Goal: Task Accomplishment & Management: Manage account settings

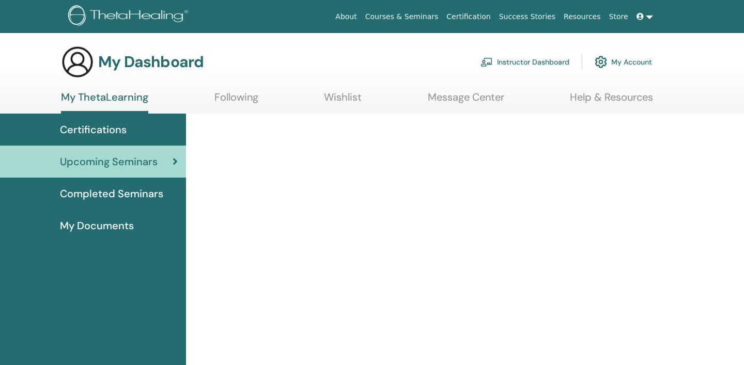
click at [516, 62] on link "Instructor Dashboard" at bounding box center [525, 62] width 89 height 23
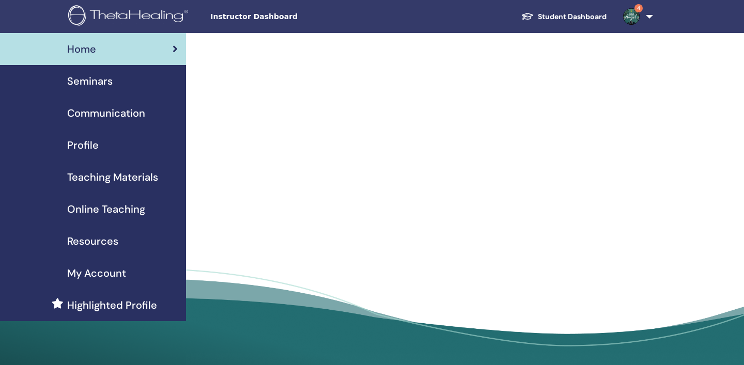
click at [652, 17] on link "4" at bounding box center [636, 16] width 42 height 33
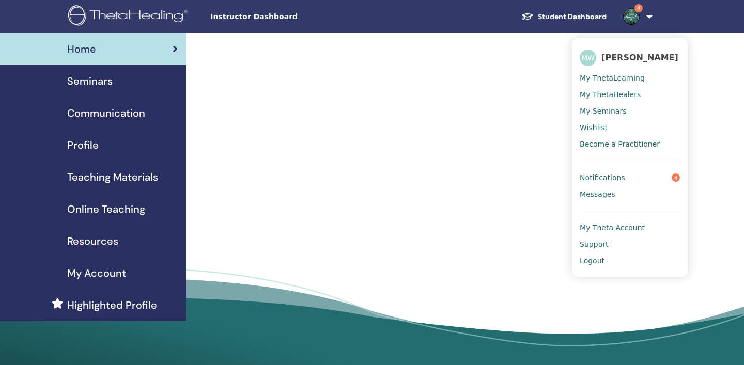
click at [449, 165] on div at bounding box center [431, 130] width 439 height 195
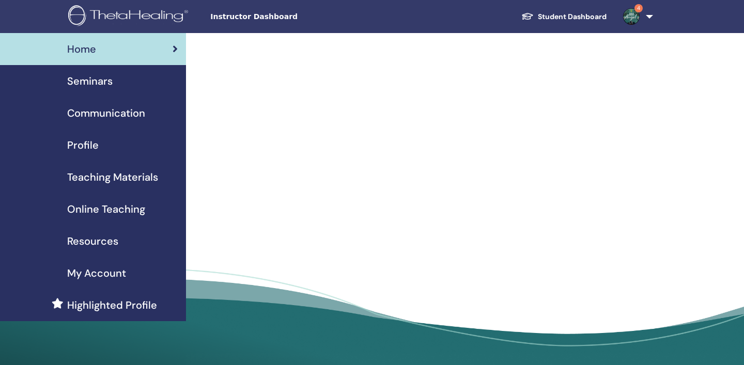
click at [568, 83] on div at bounding box center [431, 130] width 439 height 195
click at [253, 115] on div at bounding box center [431, 130] width 439 height 195
click at [148, 17] on img at bounding box center [130, 16] width 124 height 23
click at [139, 20] on img at bounding box center [130, 16] width 124 height 23
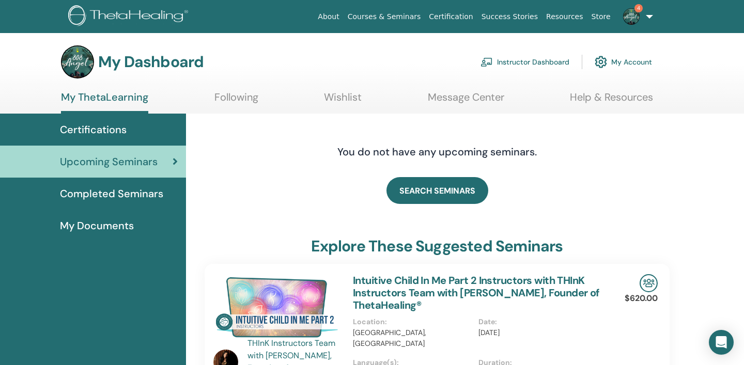
click at [536, 62] on link "Instructor Dashboard" at bounding box center [525, 62] width 89 height 23
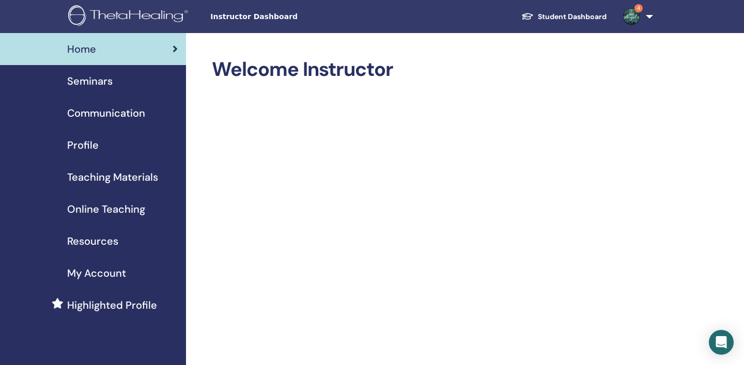
click at [98, 81] on span "Seminars" at bounding box center [89, 81] width 45 height 16
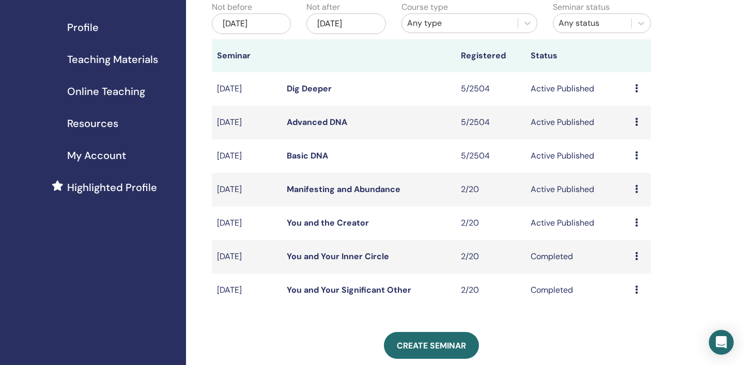
scroll to position [117, 0]
click at [637, 156] on icon at bounding box center [636, 157] width 3 height 8
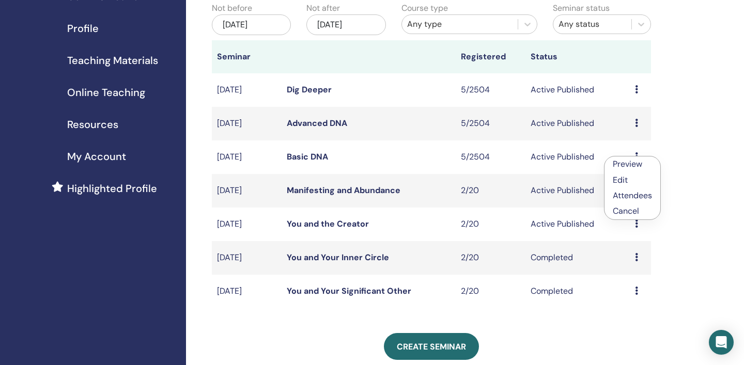
click at [635, 197] on link "Attendees" at bounding box center [632, 195] width 39 height 11
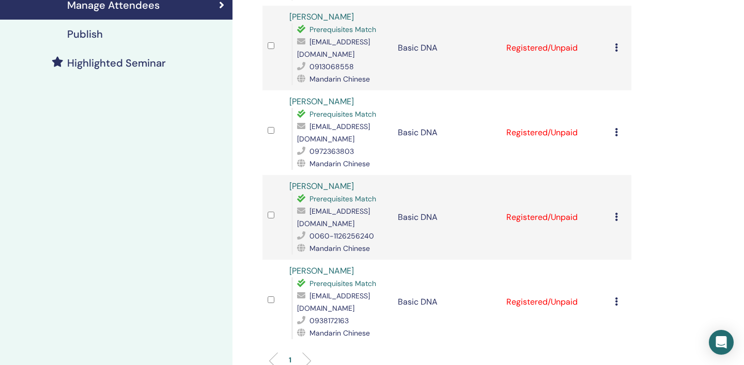
scroll to position [249, 0]
click at [617, 212] on icon at bounding box center [616, 216] width 3 height 8
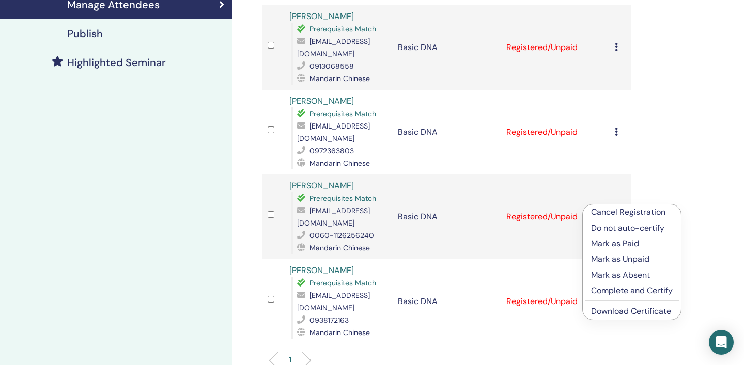
click at [622, 310] on link "Download Certificate" at bounding box center [631, 311] width 80 height 11
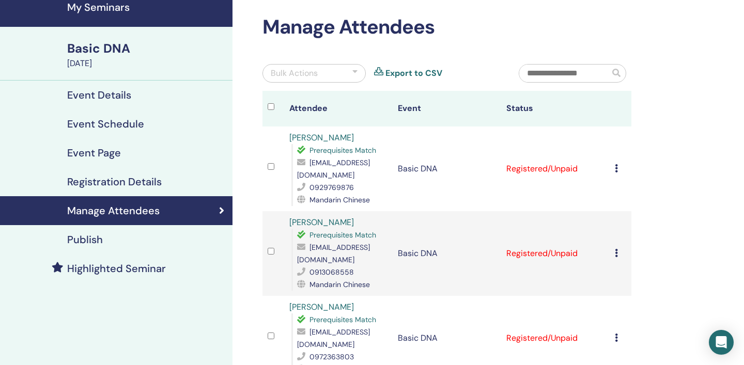
scroll to position [44, 0]
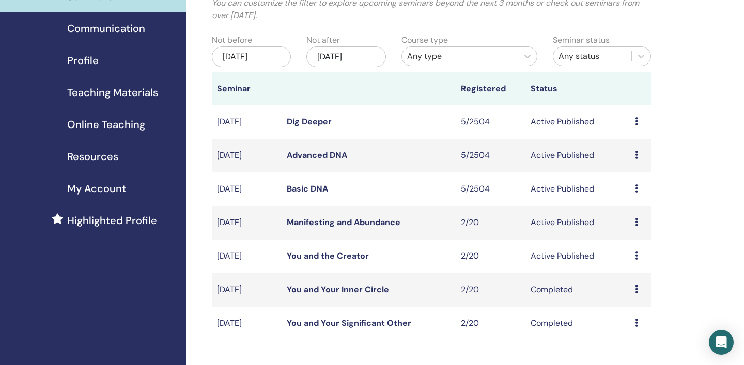
scroll to position [84, 0]
click at [639, 155] on div "Preview Edit Attendees Cancel" at bounding box center [640, 156] width 11 height 12
click at [635, 195] on link "Attendees" at bounding box center [634, 194] width 39 height 11
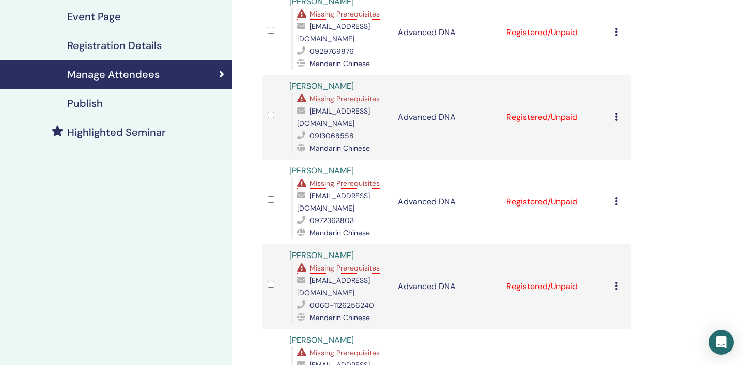
scroll to position [181, 0]
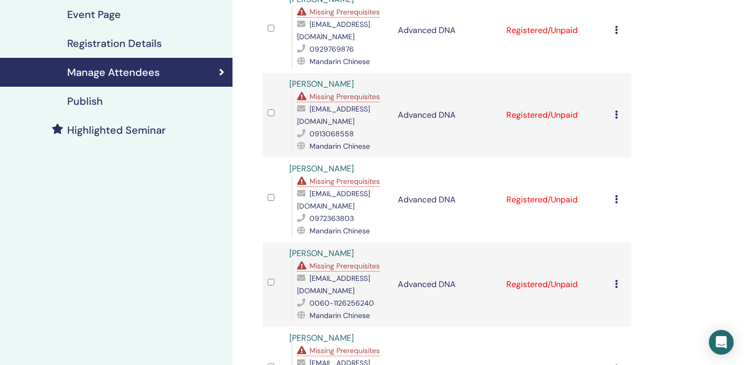
click at [616, 280] on icon at bounding box center [616, 284] width 3 height 8
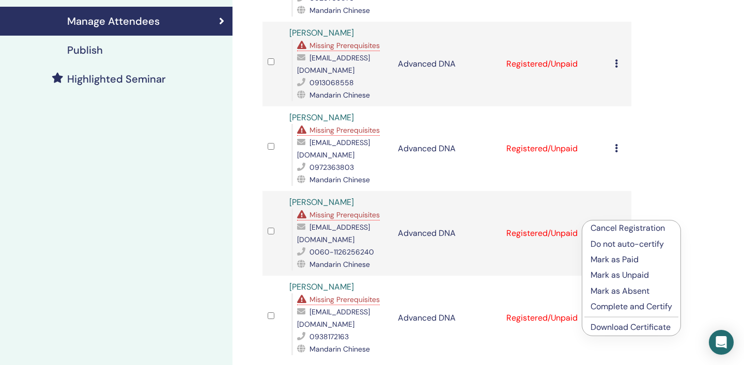
scroll to position [235, 0]
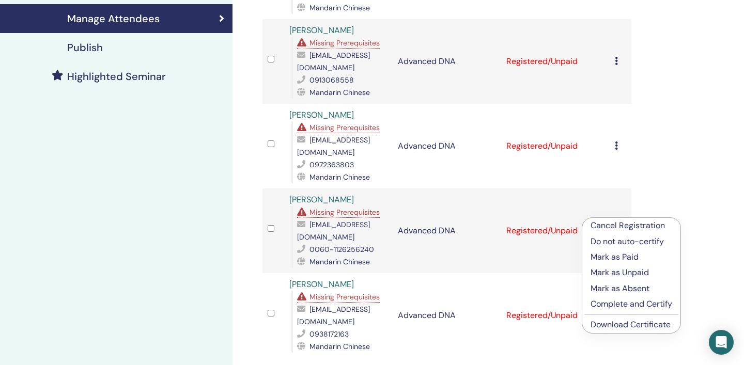
click at [634, 326] on link "Download Certificate" at bounding box center [631, 324] width 80 height 11
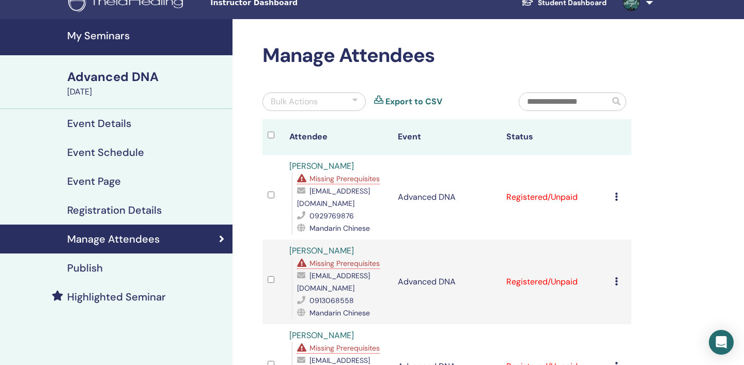
scroll to position [0, 0]
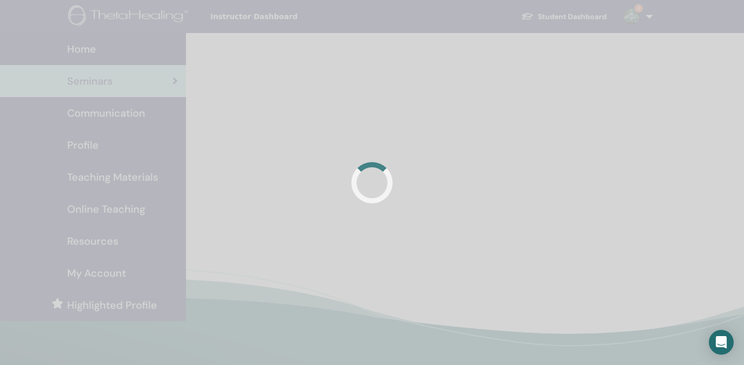
scroll to position [84, 0]
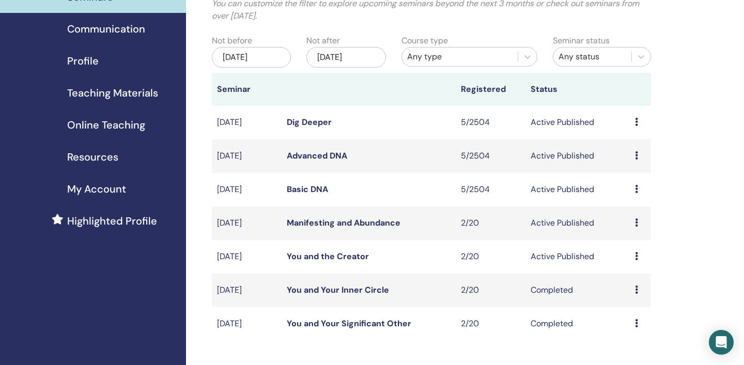
click at [638, 121] on icon at bounding box center [636, 122] width 3 height 8
click at [634, 161] on link "Attendees" at bounding box center [633, 161] width 39 height 11
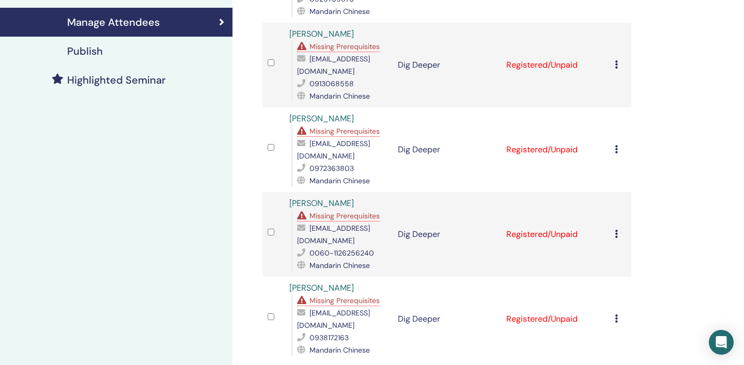
scroll to position [234, 0]
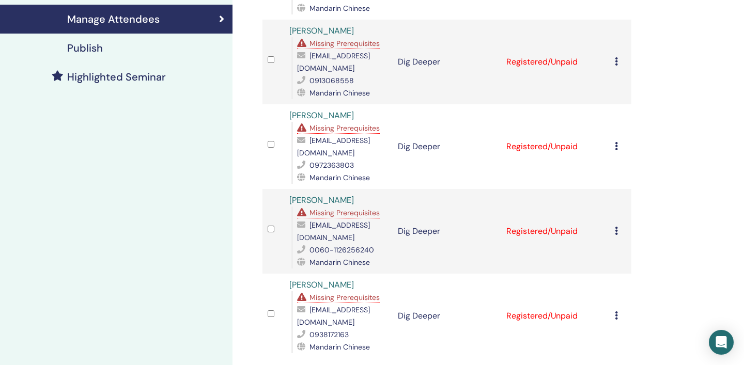
click at [617, 227] on icon at bounding box center [616, 231] width 3 height 8
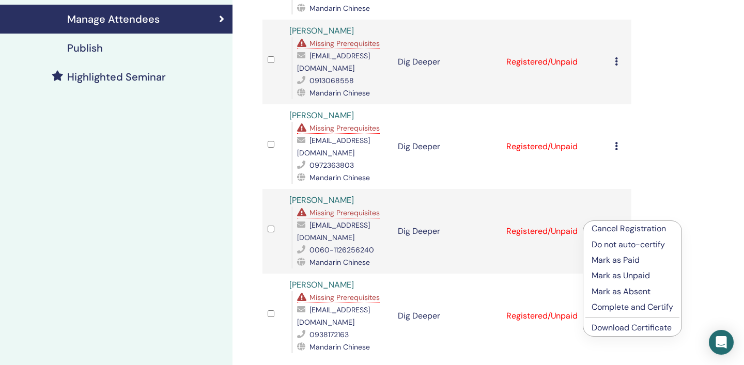
click at [642, 331] on link "Download Certificate" at bounding box center [632, 328] width 80 height 11
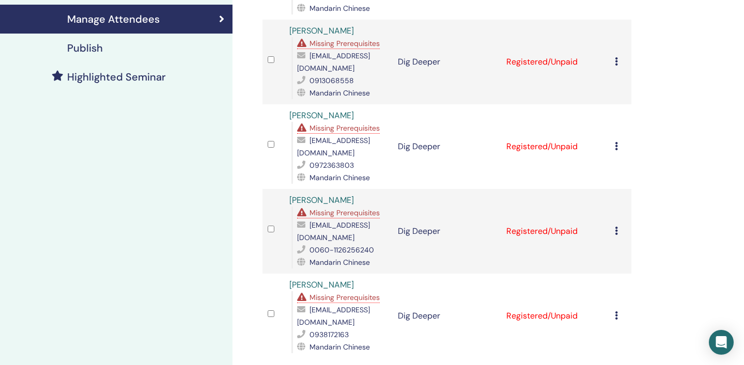
click at [727, 110] on div "Manage Attendees Bulk Actions Export to CSV Attendee Event Status KaiYun Tang M…" at bounding box center [481, 171] width 496 height 745
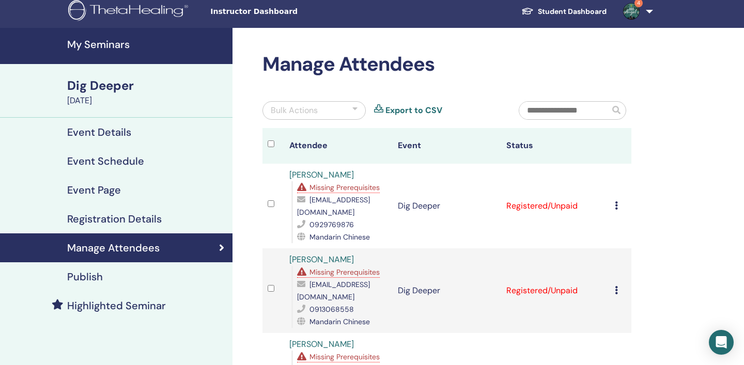
scroll to position [0, 0]
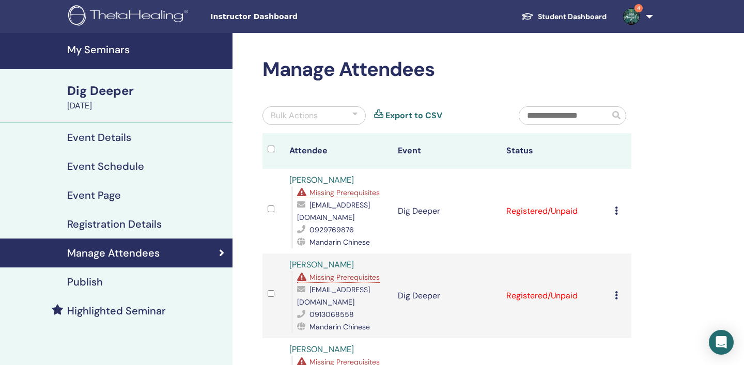
click at [651, 18] on link "4" at bounding box center [636, 16] width 42 height 33
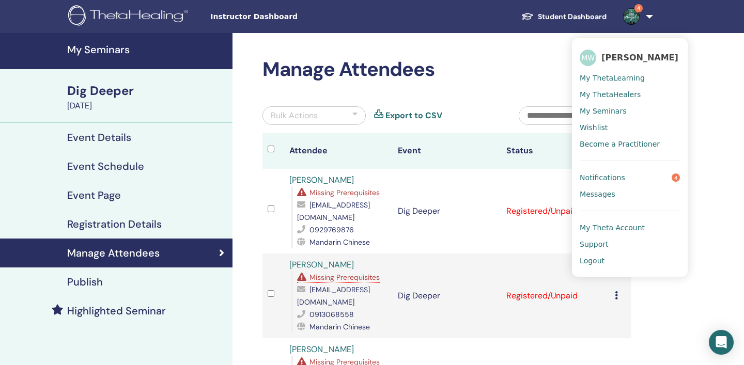
click at [615, 176] on span "Notifications" at bounding box center [602, 177] width 45 height 9
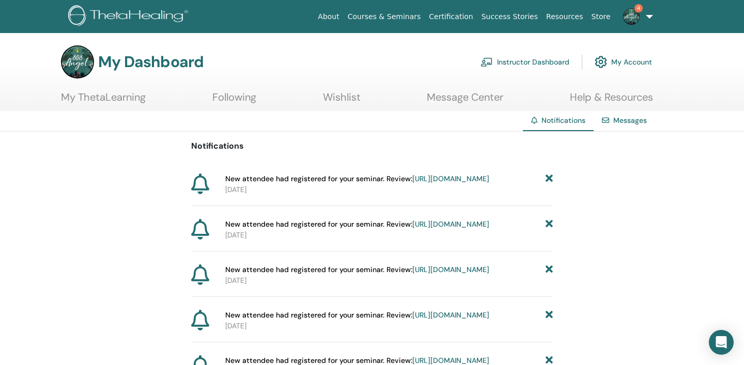
click at [413, 184] on link "https://member.thetahealing.com/instructor/seminar/367355/attendees" at bounding box center [451, 178] width 77 height 9
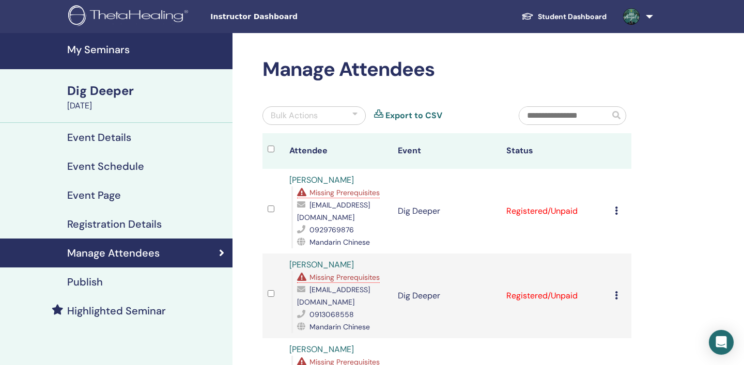
click at [323, 180] on link "[PERSON_NAME]" at bounding box center [321, 180] width 65 height 11
click at [96, 55] on h4 "My Seminars" at bounding box center [146, 49] width 159 height 12
click at [103, 50] on h4 "My Seminars" at bounding box center [146, 49] width 159 height 12
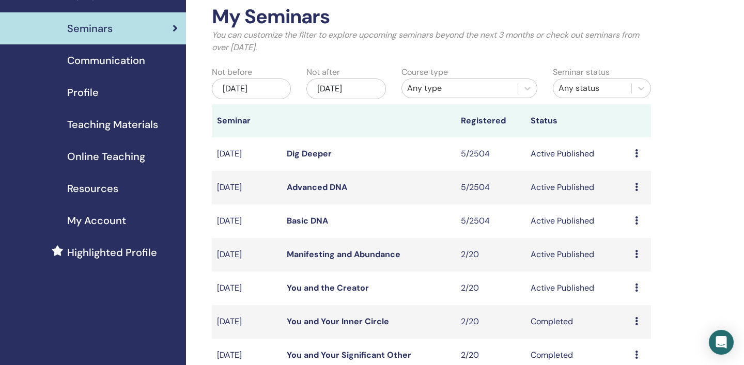
scroll to position [53, 0]
click at [318, 154] on link "Dig Deeper" at bounding box center [309, 153] width 45 height 11
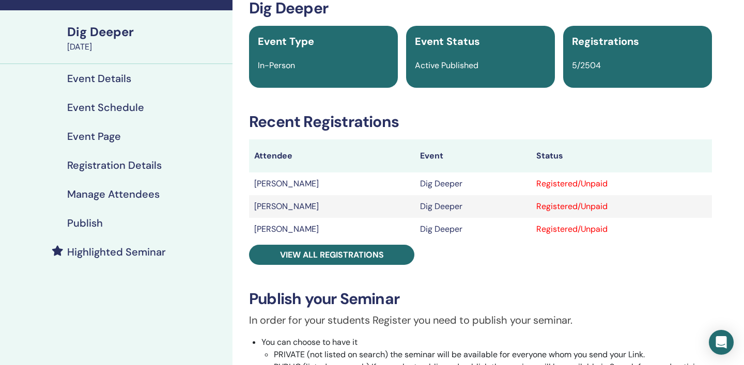
scroll to position [57, 0]
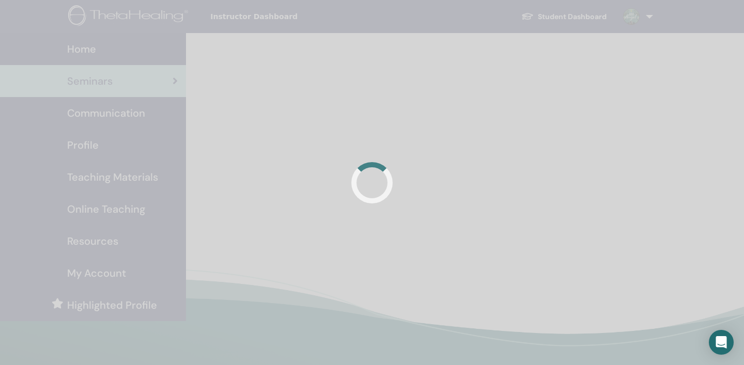
scroll to position [53, 0]
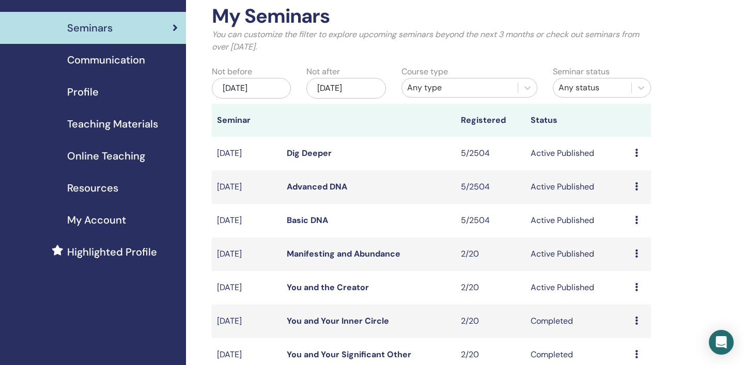
click at [635, 153] on icon at bounding box center [636, 153] width 3 height 8
click at [628, 193] on link "Attendees" at bounding box center [631, 192] width 39 height 11
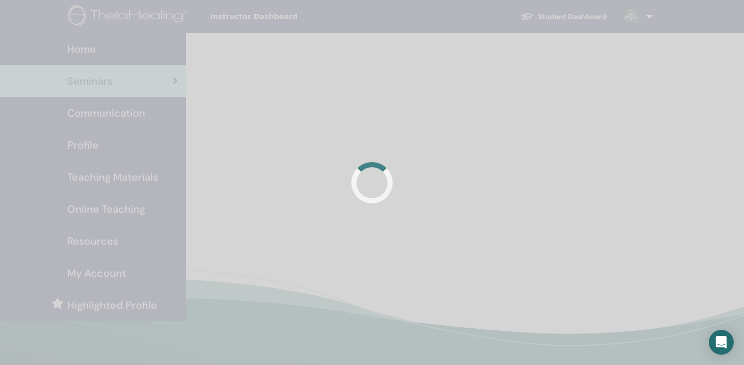
scroll to position [53, 0]
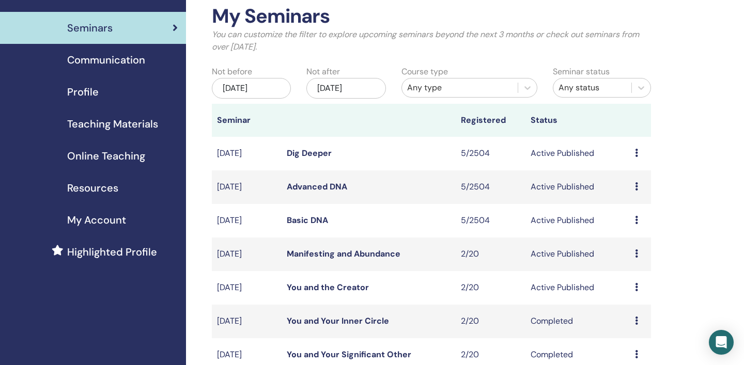
click at [636, 188] on icon at bounding box center [636, 186] width 3 height 8
click at [631, 226] on link "Attendees" at bounding box center [632, 227] width 39 height 11
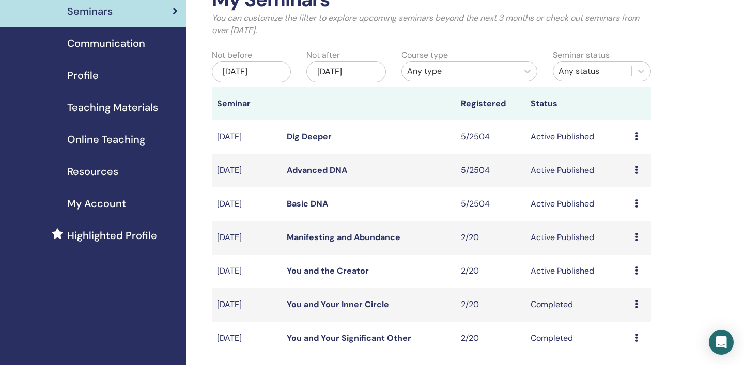
scroll to position [74, 0]
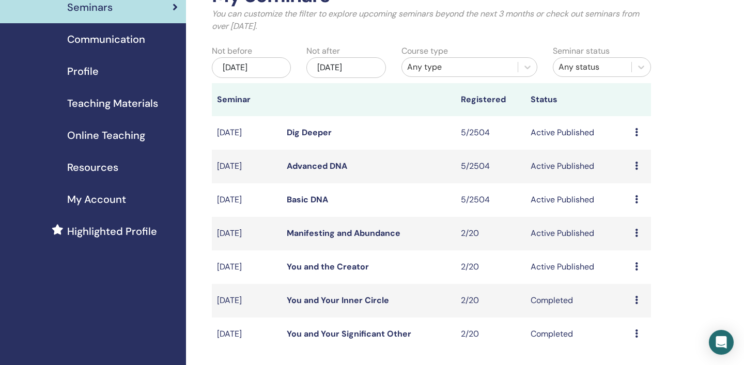
click at [636, 202] on icon at bounding box center [636, 199] width 3 height 8
click at [633, 245] on link "Attendees" at bounding box center [631, 241] width 39 height 11
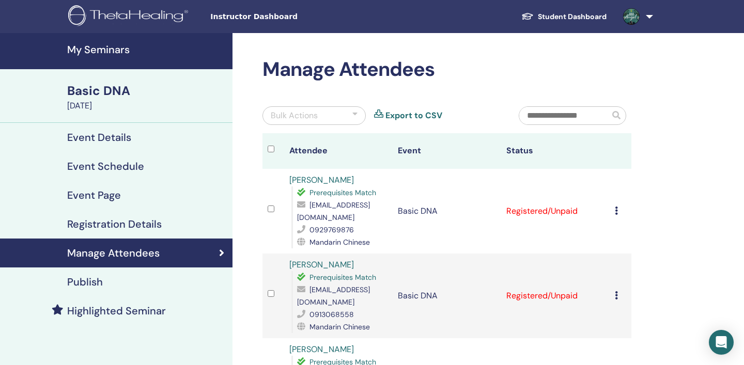
scroll to position [31, 0]
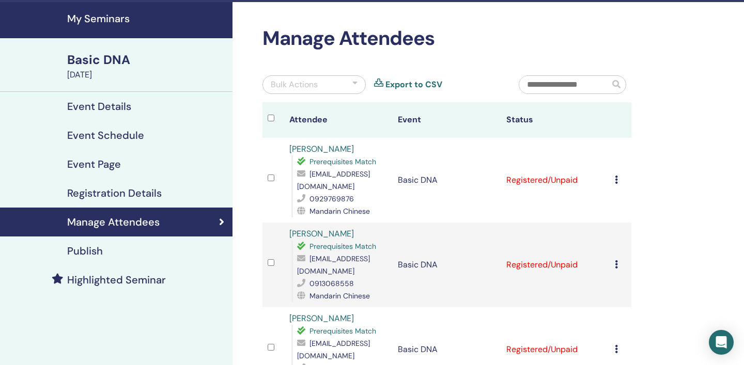
click at [616, 176] on icon at bounding box center [616, 180] width 3 height 8
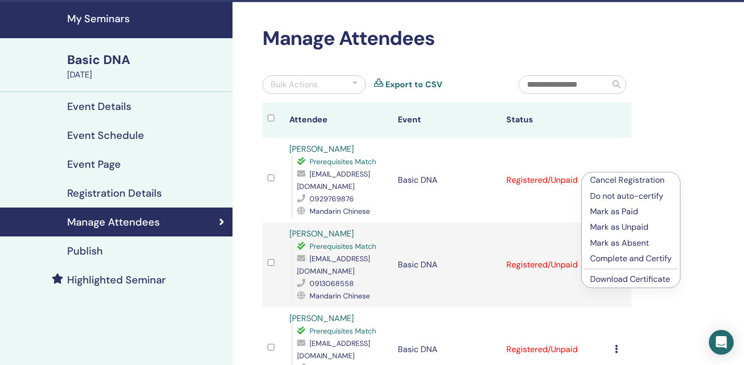
click at [626, 280] on link "Download Certificate" at bounding box center [630, 279] width 80 height 11
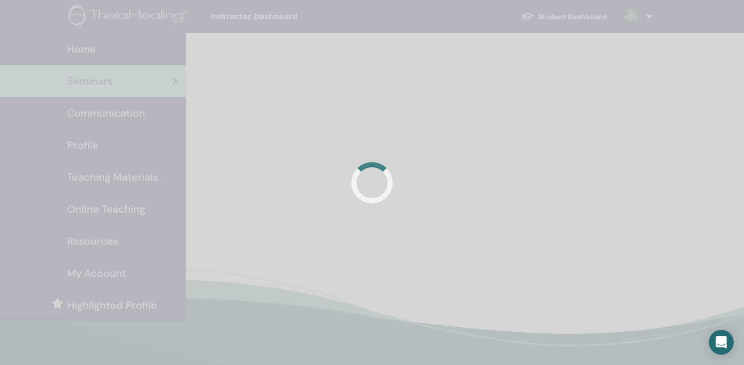
scroll to position [74, 0]
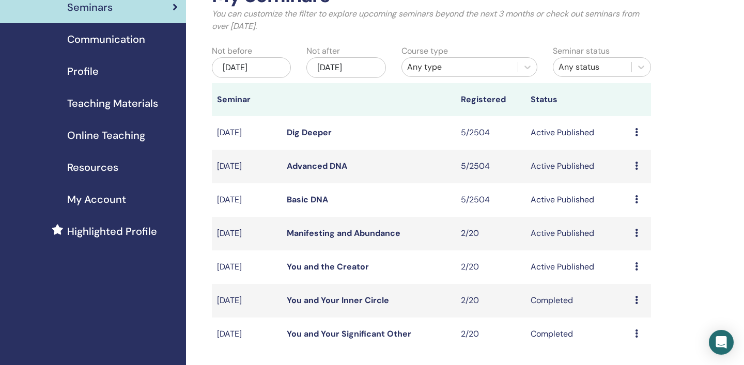
click at [637, 166] on icon at bounding box center [636, 166] width 3 height 8
click at [632, 207] on link "Attendees" at bounding box center [632, 205] width 39 height 11
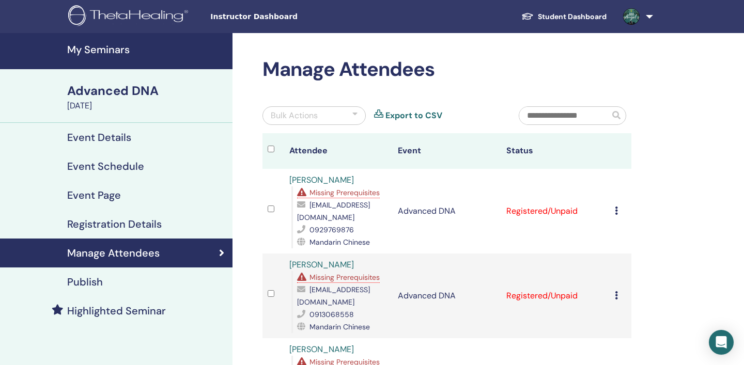
click at [617, 207] on icon at bounding box center [616, 211] width 3 height 8
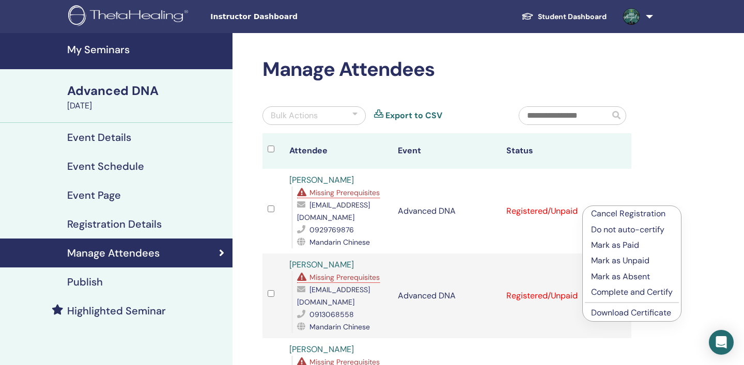
click at [629, 315] on link "Download Certificate" at bounding box center [631, 313] width 80 height 11
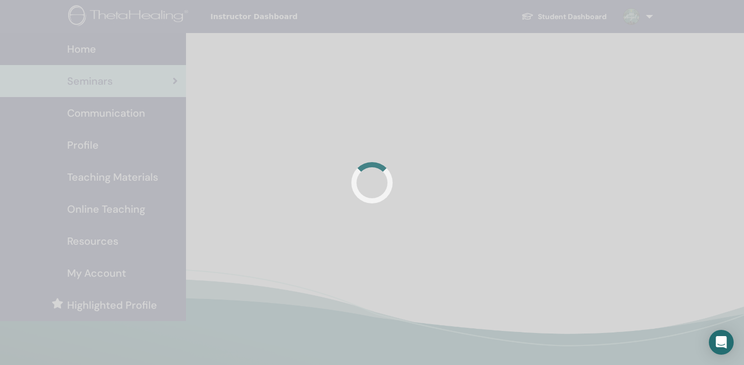
scroll to position [74, 0]
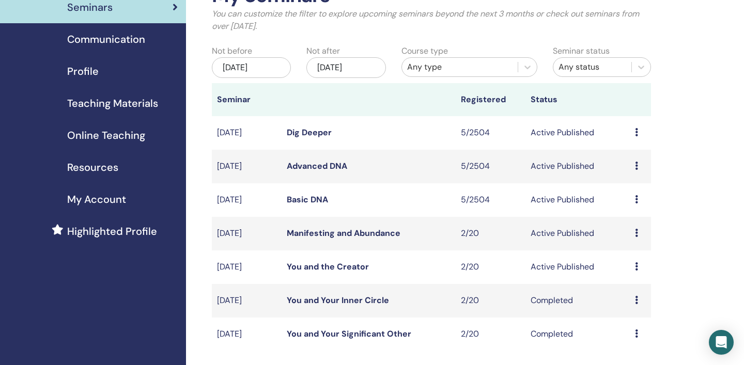
click at [637, 133] on icon at bounding box center [636, 132] width 3 height 8
click at [633, 170] on link "Attendees" at bounding box center [632, 172] width 39 height 11
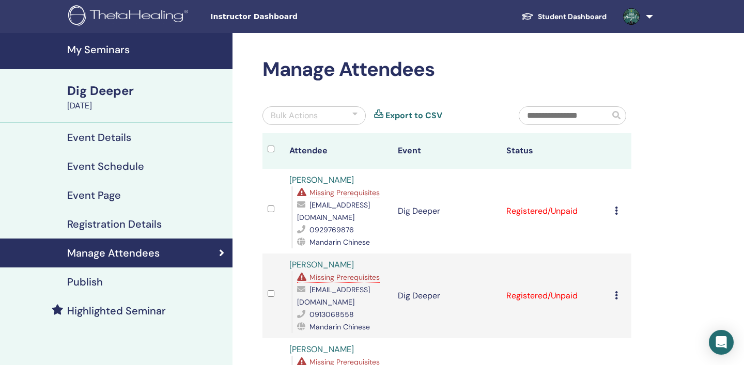
click at [618, 207] on icon at bounding box center [616, 211] width 3 height 8
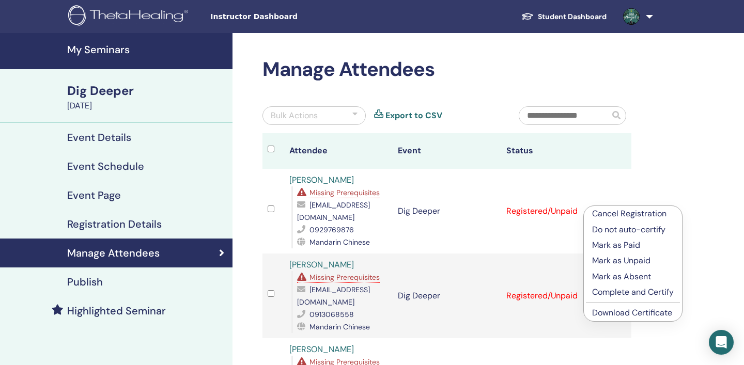
click at [619, 314] on link "Download Certificate" at bounding box center [632, 313] width 80 height 11
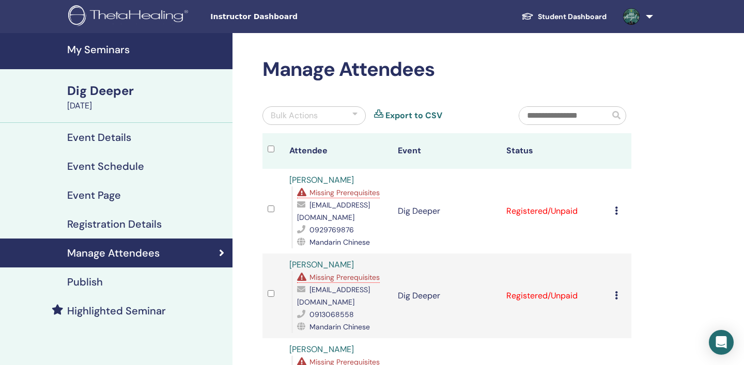
click at [616, 207] on icon at bounding box center [616, 211] width 3 height 8
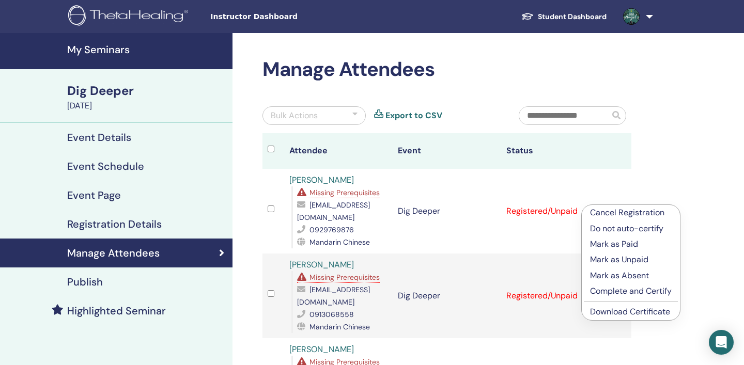
click at [621, 313] on link "Download Certificate" at bounding box center [630, 312] width 80 height 11
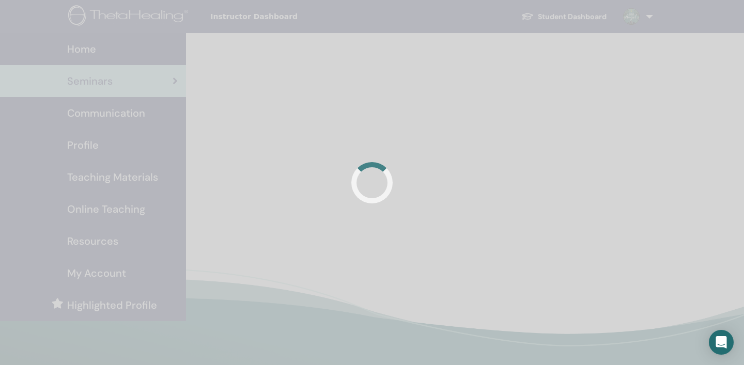
scroll to position [74, 0]
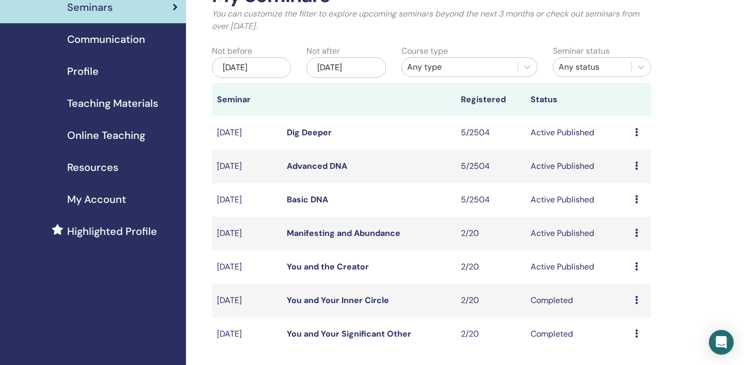
click at [637, 164] on icon at bounding box center [636, 166] width 3 height 8
click at [634, 204] on link "Attendees" at bounding box center [633, 204] width 39 height 11
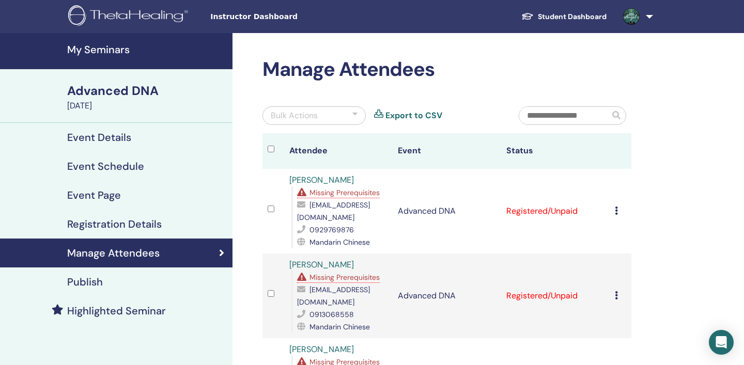
click at [617, 207] on icon at bounding box center [616, 211] width 3 height 8
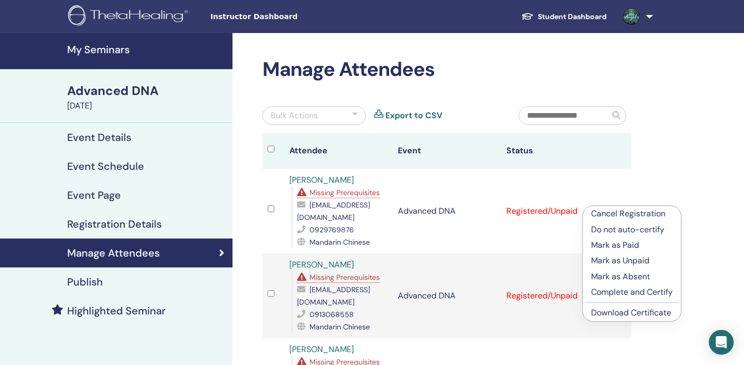
click at [626, 315] on link "Download Certificate" at bounding box center [631, 313] width 80 height 11
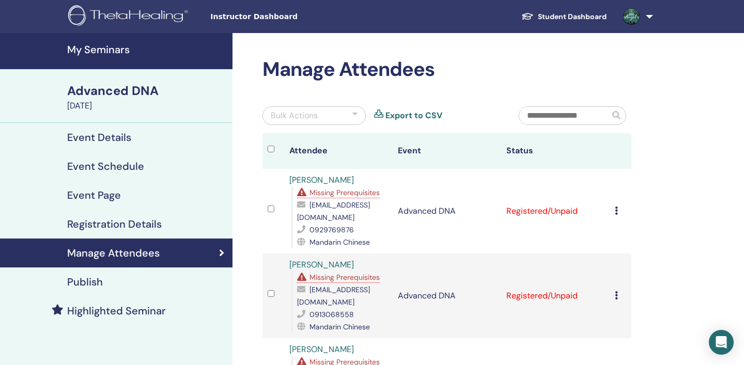
click at [118, 47] on h4 "My Seminars" at bounding box center [146, 49] width 159 height 12
